Goal: Task Accomplishment & Management: Manage account settings

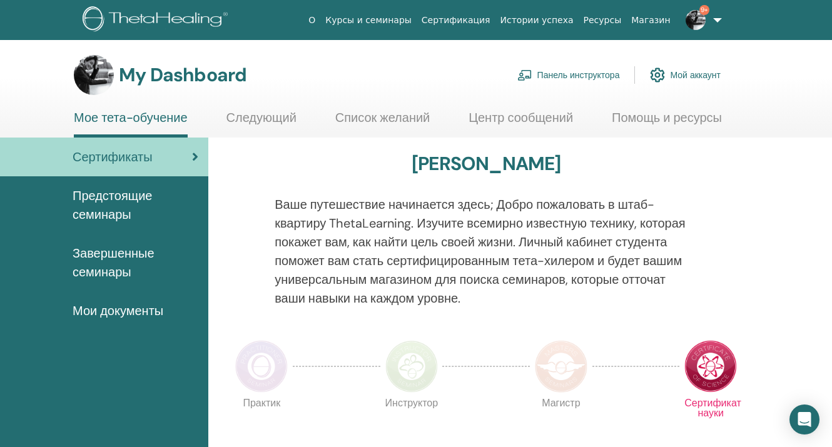
click at [556, 76] on link "Панель инструктора" at bounding box center [568, 75] width 103 height 28
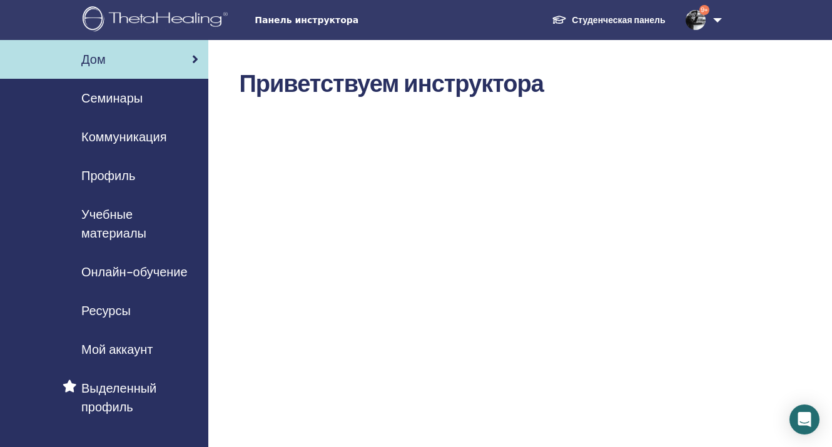
click at [112, 96] on span "Семинары" at bounding box center [111, 98] width 61 height 19
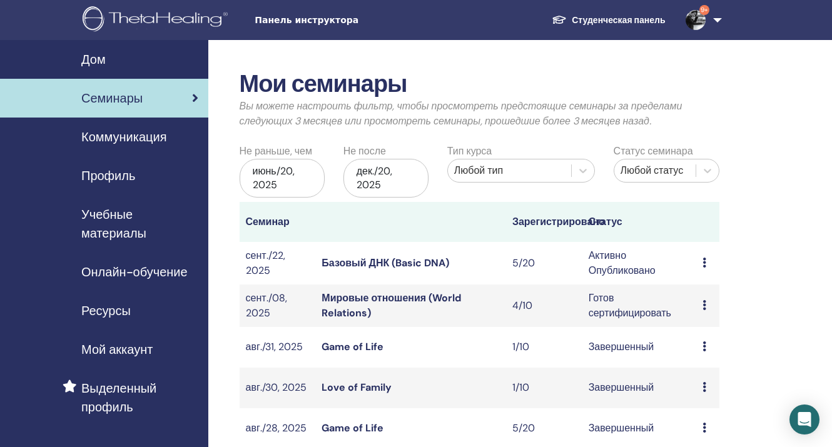
click at [387, 262] on link "Базовый ДНК (Basic DNA)" at bounding box center [386, 263] width 128 height 13
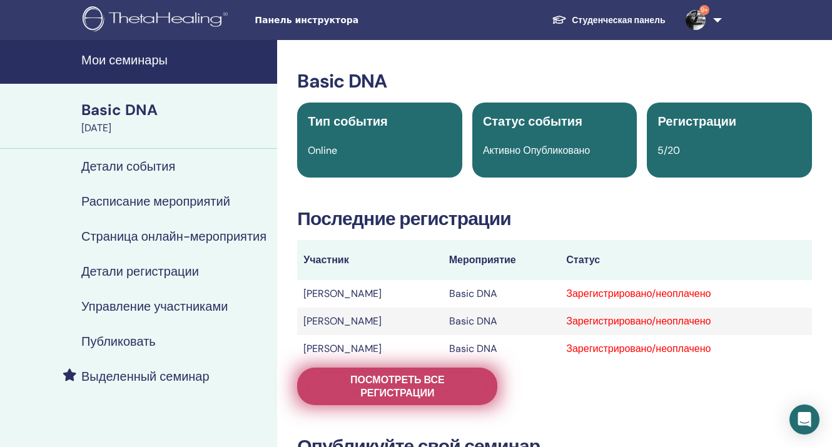
click at [424, 372] on link "Посмотреть все регистрации" at bounding box center [397, 387] width 200 height 38
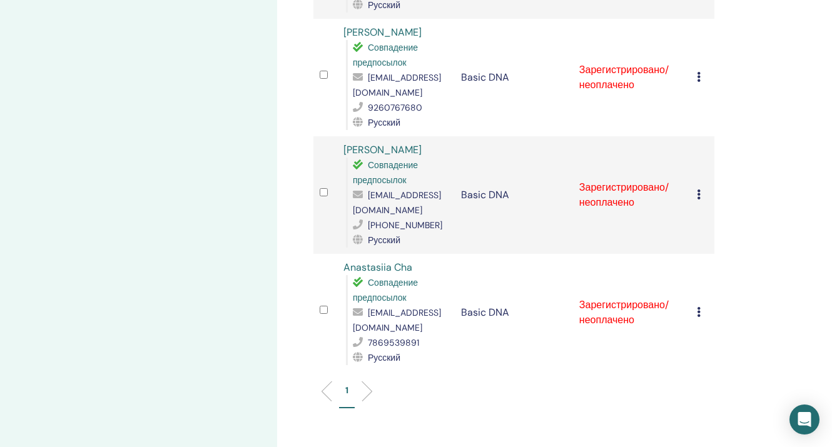
scroll to position [427, 0]
